Goal: Find specific page/section: Find specific page/section

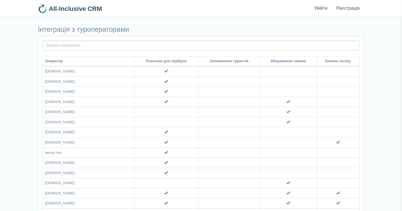
click at [320, 7] on link "Увійти" at bounding box center [321, 8] width 22 height 16
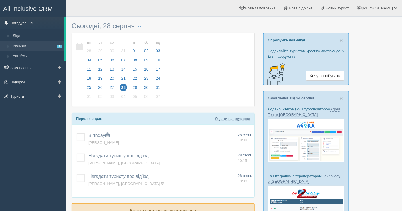
click at [20, 45] on link "Вильоти 2" at bounding box center [37, 46] width 54 height 10
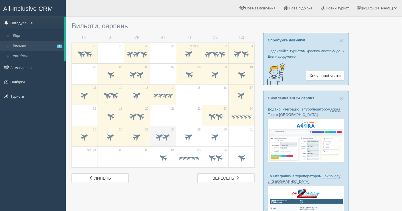
click at [162, 136] on span at bounding box center [166, 136] width 9 height 9
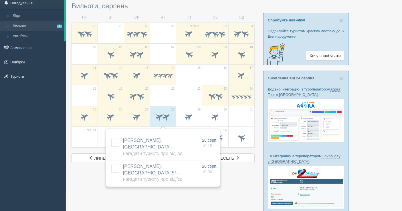
scroll to position [32, 0]
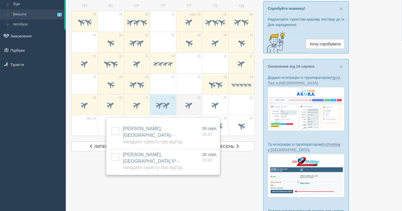
click at [193, 104] on span at bounding box center [189, 105] width 9 height 9
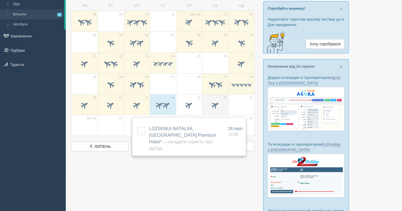
click at [216, 103] on span at bounding box center [215, 105] width 9 height 9
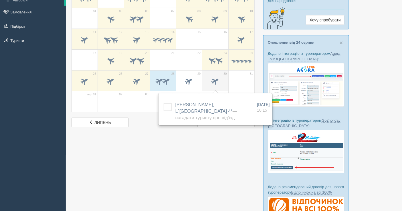
scroll to position [64, 0]
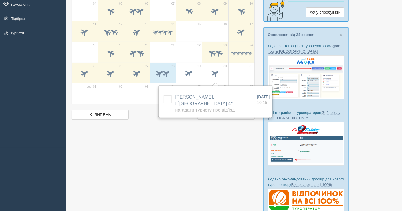
click at [207, 165] on div at bounding box center [234, 98] width 325 height 284
